Goal: Find specific page/section

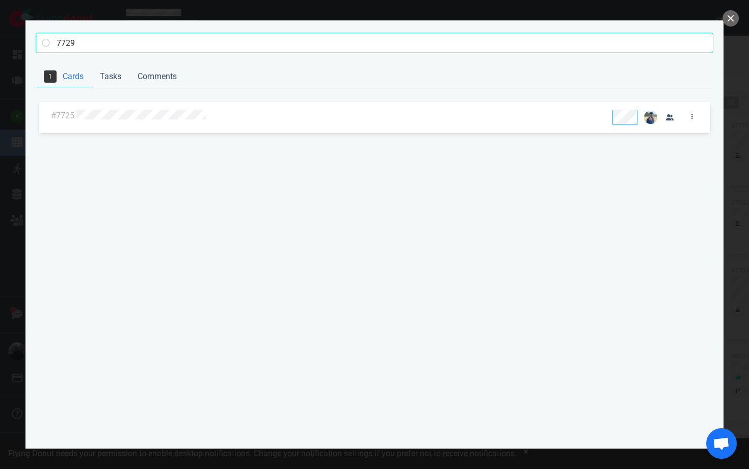
type input "7729"
click button "Search" at bounding box center [0, 0] width 0 height 0
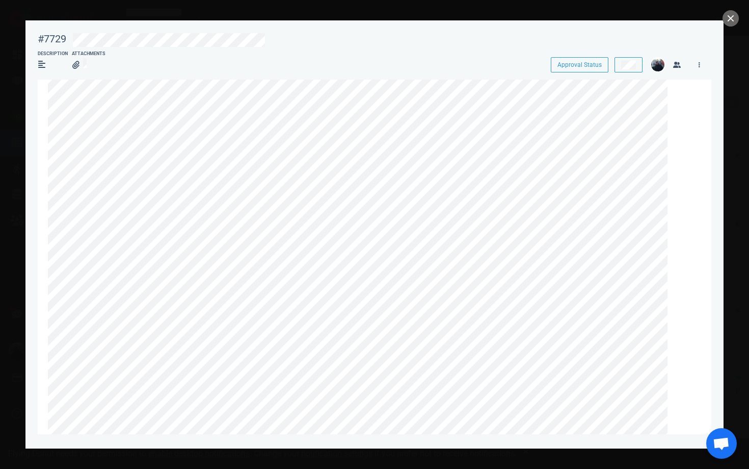
scroll to position [36, 0]
click at [726, 16] on button "close" at bounding box center [731, 18] width 16 height 16
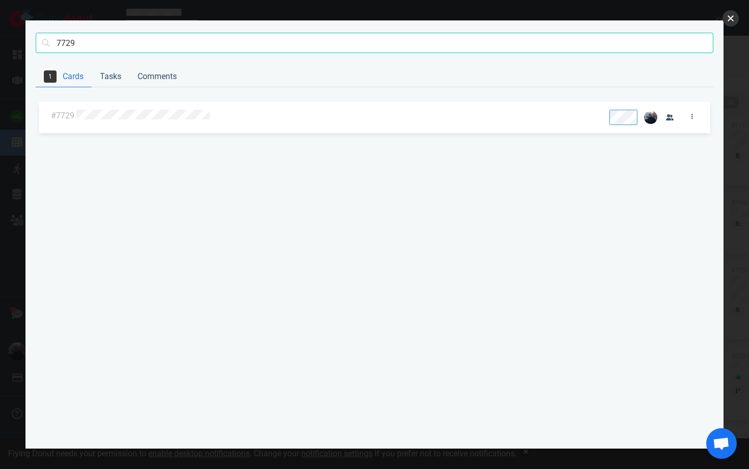
click at [735, 16] on button "close" at bounding box center [731, 18] width 16 height 16
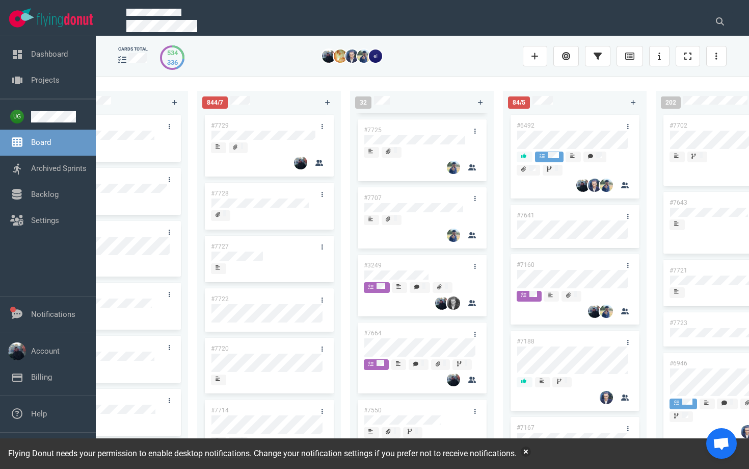
scroll to position [0, 0]
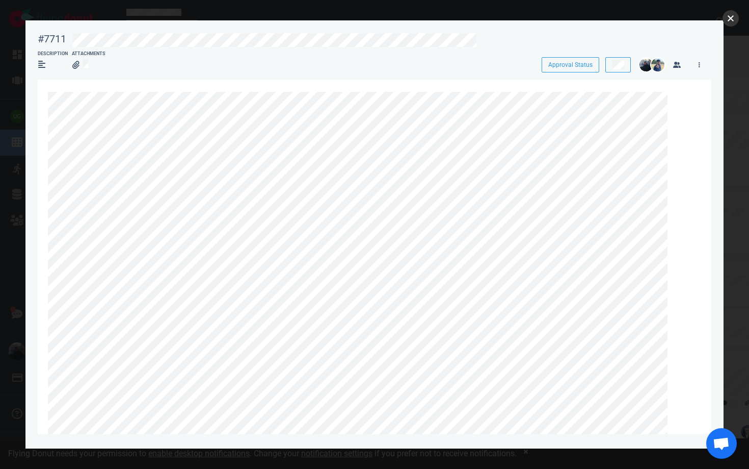
click at [728, 21] on button "close" at bounding box center [731, 18] width 16 height 16
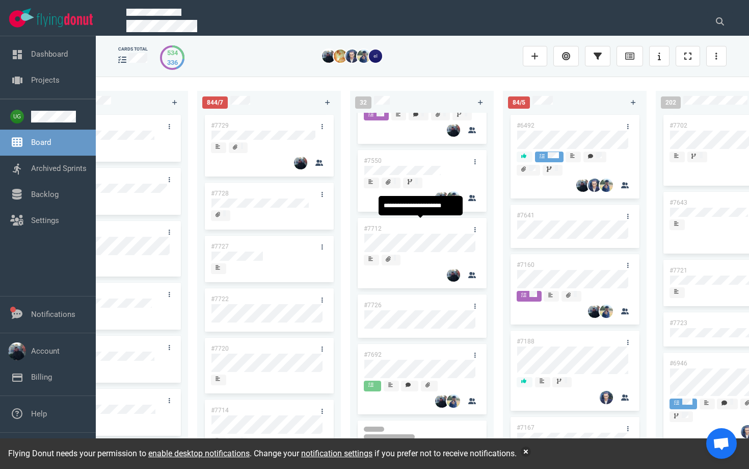
scroll to position [557, 0]
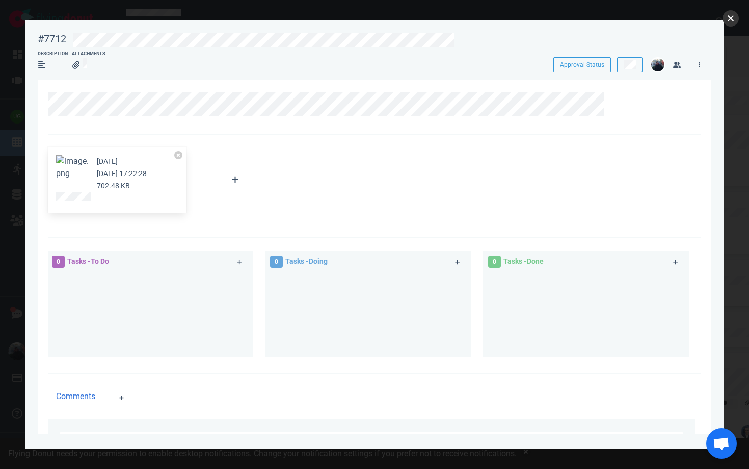
click at [734, 17] on button "close" at bounding box center [731, 18] width 16 height 16
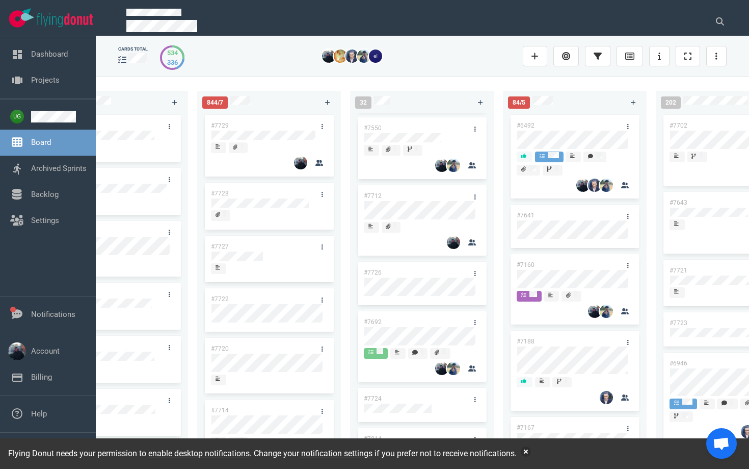
scroll to position [579, 0]
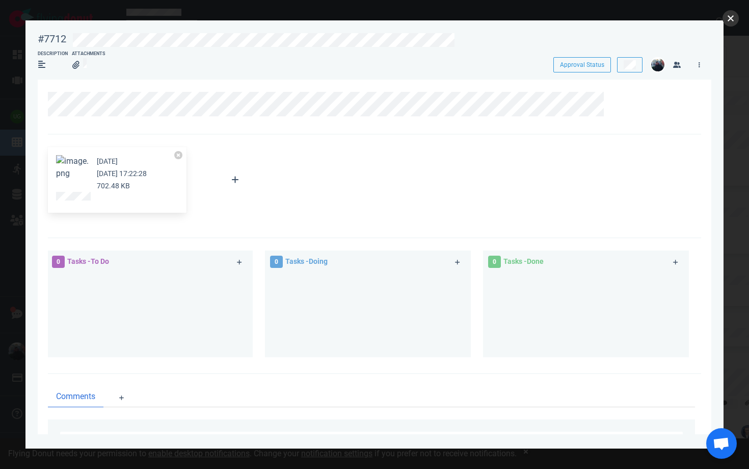
click at [733, 25] on button "close" at bounding box center [731, 18] width 16 height 16
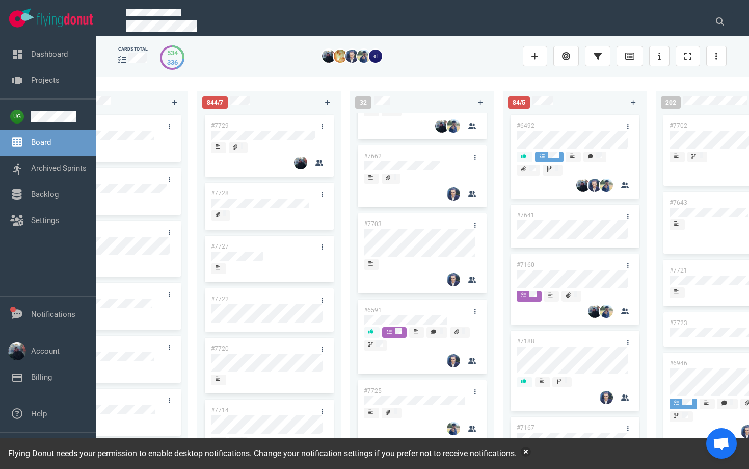
scroll to position [191, 0]
click at [718, 18] on icon at bounding box center [720, 21] width 8 height 8
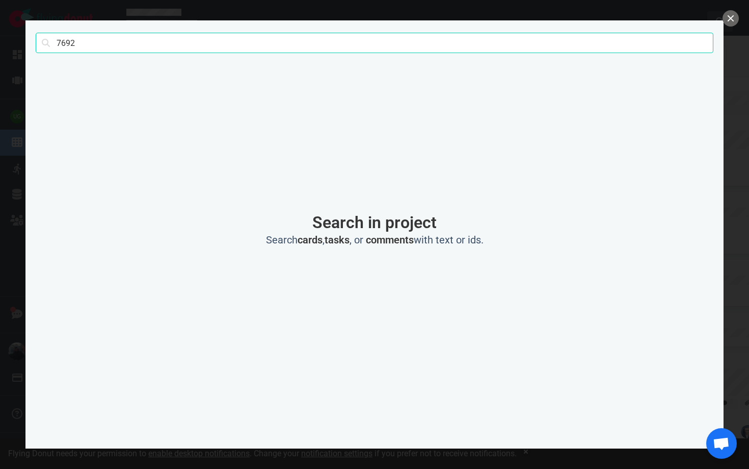
type input "7692"
click button "Search" at bounding box center [0, 0] width 0 height 0
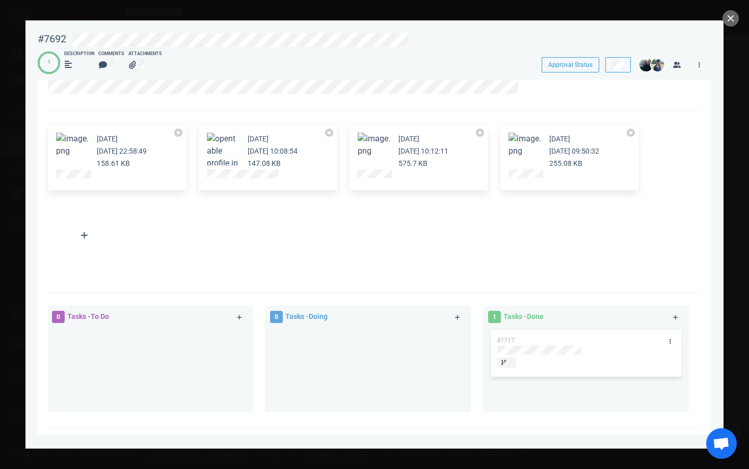
scroll to position [0, 0]
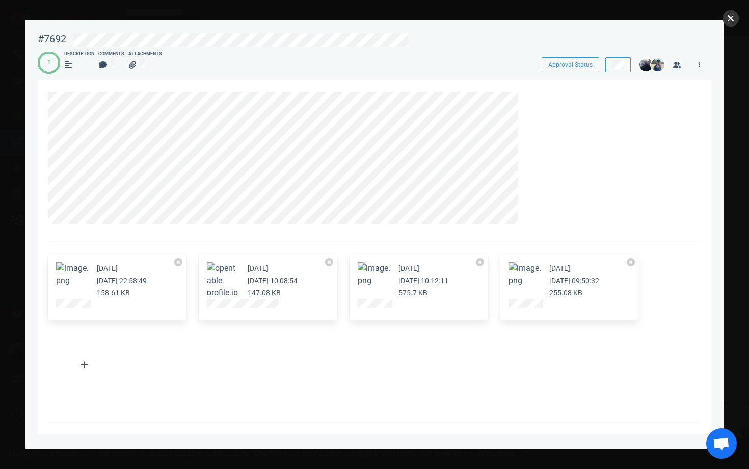
click at [725, 20] on button "close" at bounding box center [731, 18] width 16 height 16
